Goal: Task Accomplishment & Management: Manage account settings

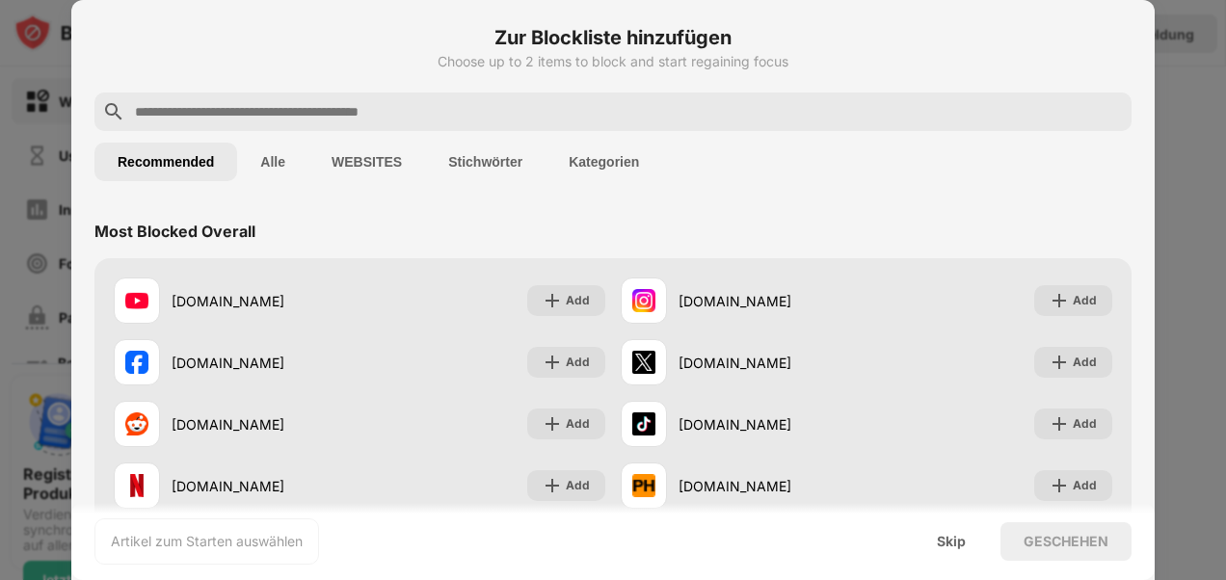
click at [362, 162] on button "WEBSITES" at bounding box center [366, 162] width 117 height 39
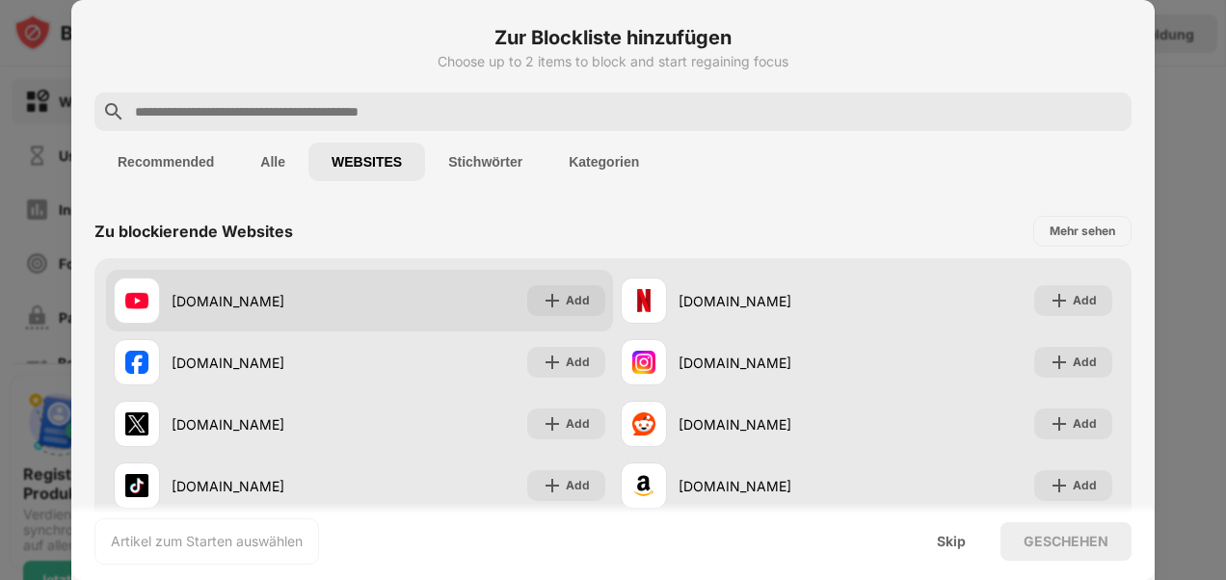
click at [266, 312] on div "youtube.com" at bounding box center [237, 301] width 246 height 46
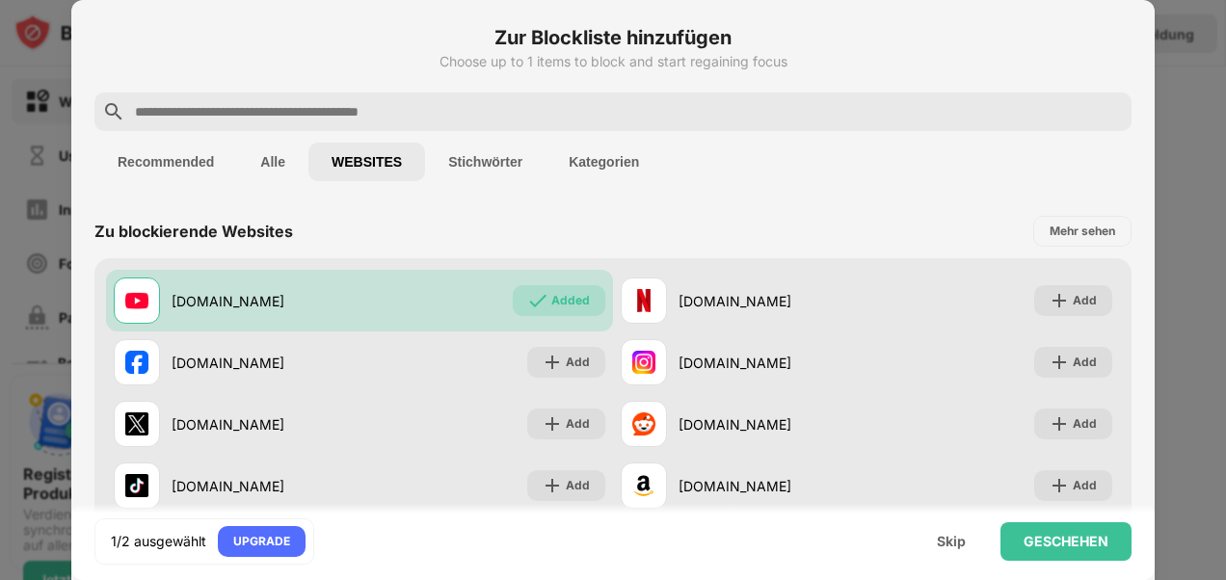
click at [1148, 569] on div "1/2 ausgewählt UPGRADE Skip GESCHEHEN" at bounding box center [612, 541] width 1083 height 77
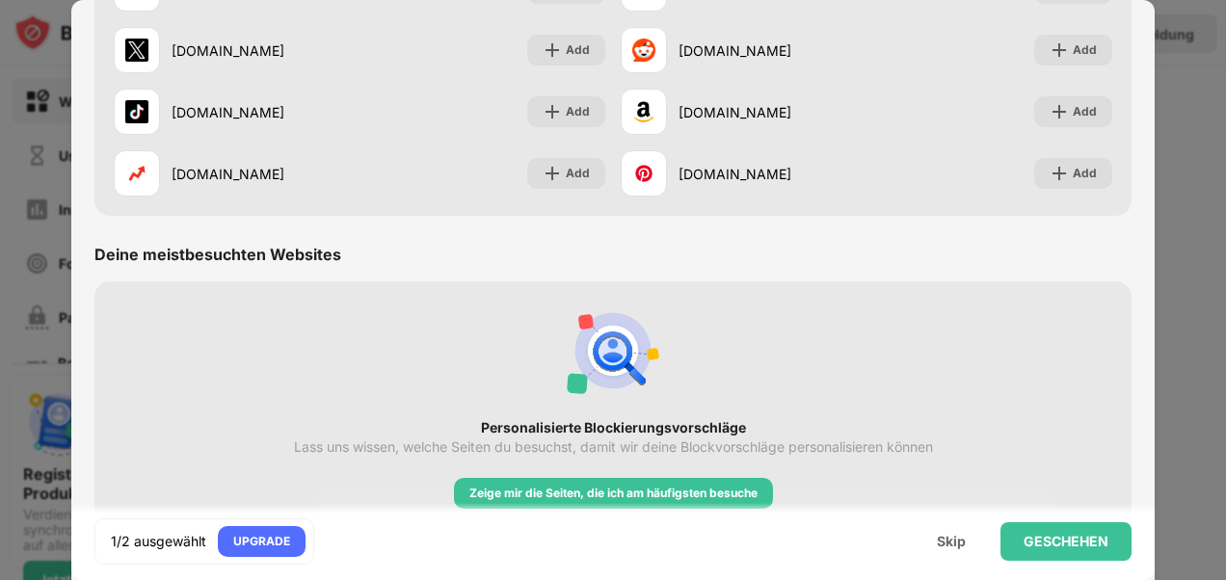
drag, startPoint x: 1143, startPoint y: 536, endPoint x: 1149, endPoint y: 574, distance: 39.0
click at [1149, 574] on div "1/2 ausgewählt UPGRADE Skip GESCHEHEN" at bounding box center [612, 541] width 1083 height 77
click at [1099, 548] on div "GESCHEHEN" at bounding box center [1065, 541] width 85 height 15
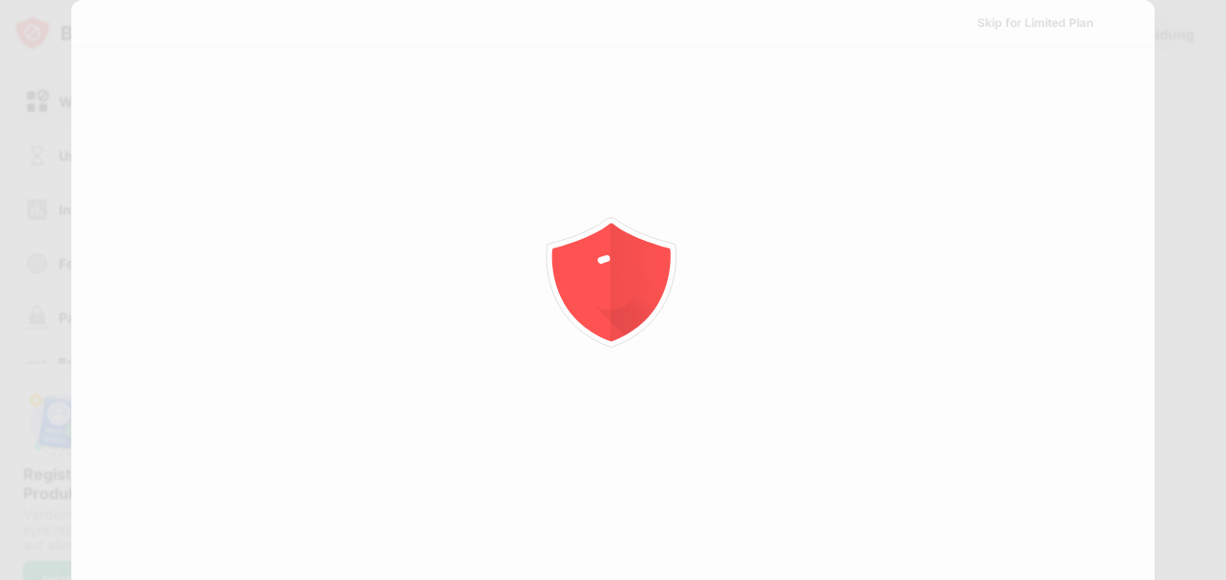
scroll to position [0, 0]
